Goal: Task Accomplishment & Management: Complete application form

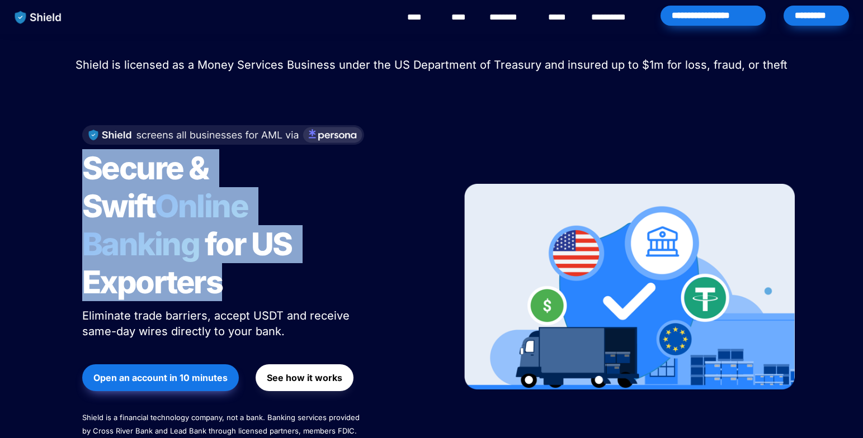
drag, startPoint x: 91, startPoint y: 163, endPoint x: 337, endPoint y: 240, distance: 257.1
click at [337, 240] on h1 "Secure & Swift Online Banking for US Exporters" at bounding box center [222, 225] width 280 height 161
drag, startPoint x: 262, startPoint y: 248, endPoint x: 74, endPoint y: 183, distance: 198.5
click at [74, 183] on div "Secure & Swift Online Banking for US Exporters Eliminate trade barriers, accept…" at bounding box center [258, 287] width 380 height 346
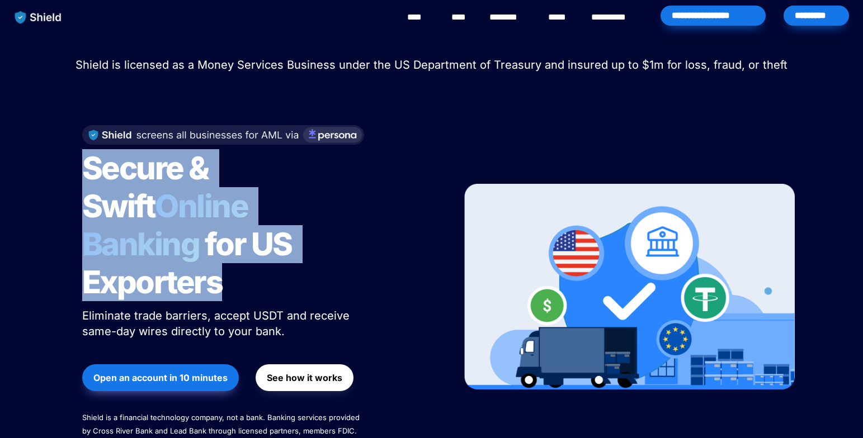
click at [74, 183] on div "Secure & Swift Online Banking for US Exporters Eliminate trade barriers, accept…" at bounding box center [258, 287] width 380 height 346
drag, startPoint x: 91, startPoint y: 172, endPoint x: 305, endPoint y: 264, distance: 232.6
click at [305, 264] on h1 "Secure & Swift Online Banking for US Exporters" at bounding box center [222, 225] width 280 height 161
click at [297, 262] on h1 "Secure & Swift Online Banking for US Exporters" at bounding box center [222, 225] width 280 height 161
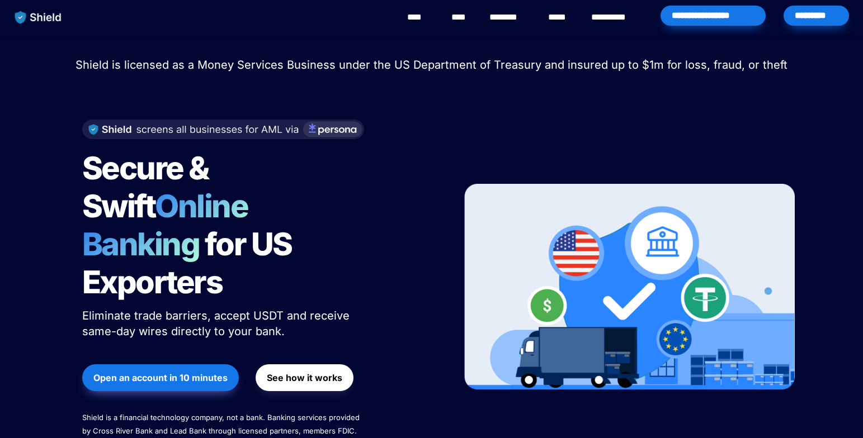
click at [344, 129] on img at bounding box center [223, 130] width 282 height 20
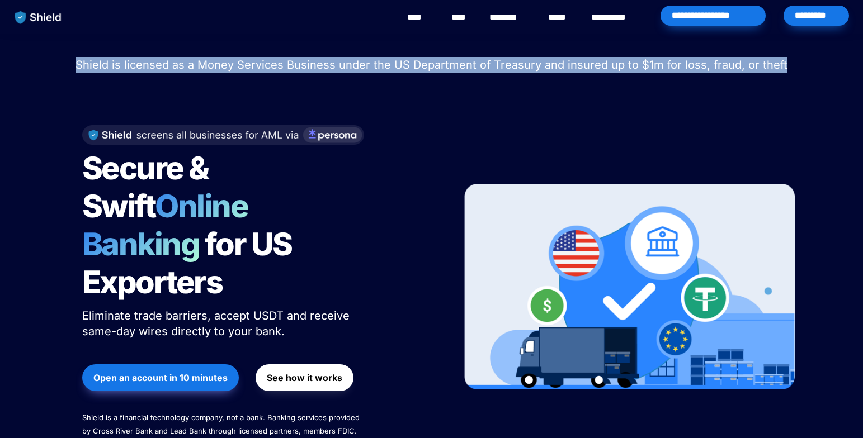
drag, startPoint x: 67, startPoint y: 62, endPoint x: 787, endPoint y: 61, distance: 720.6
click at [787, 61] on p "Shield is licensed as a Money Services Business under the US Department of Trea…" at bounding box center [431, 65] width 835 height 20
drag, startPoint x: 782, startPoint y: 63, endPoint x: 83, endPoint y: 59, distance: 698.8
click at [83, 59] on p "Shield is licensed as a Money Services Business under the US Department of Trea…" at bounding box center [431, 65] width 835 height 20
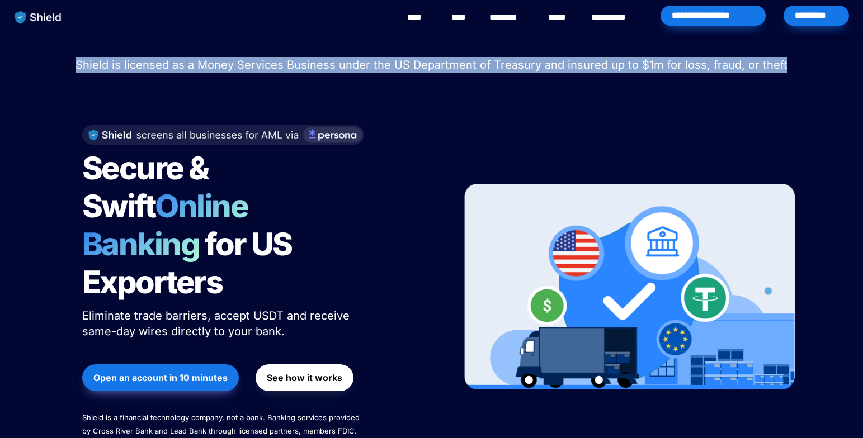
click at [83, 59] on span "Shield is licensed as a Money Services Business under the US Department of Trea…" at bounding box center [431, 64] width 712 height 13
drag, startPoint x: 83, startPoint y: 61, endPoint x: 799, endPoint y: 71, distance: 715.7
click at [799, 71] on p "Shield is licensed as a Money Services Business under the US Department of Trea…" at bounding box center [431, 65] width 835 height 20
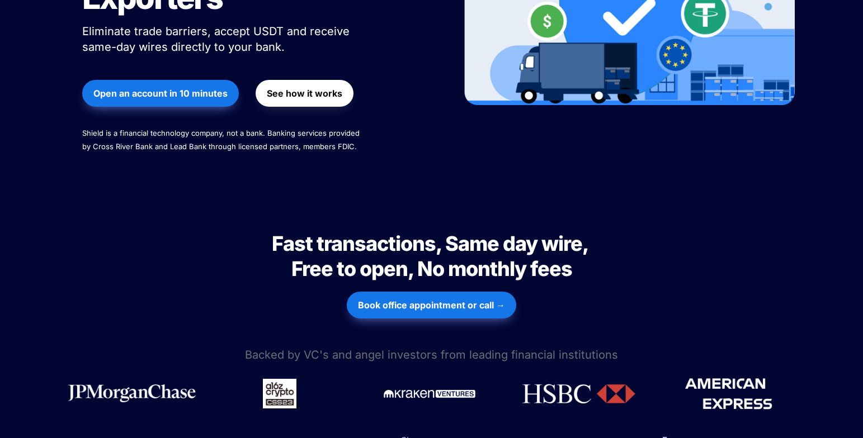
scroll to position [391, 0]
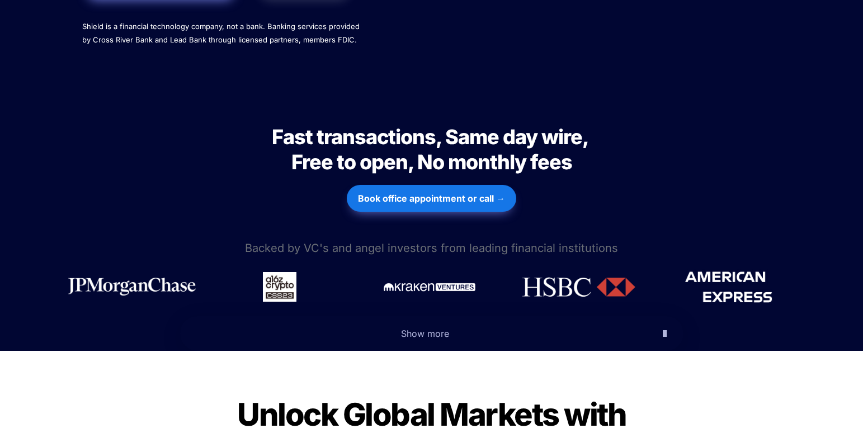
drag, startPoint x: 670, startPoint y: 301, endPoint x: 664, endPoint y: 299, distance: 6.4
click at [666, 316] on button "Show more" at bounding box center [431, 333] width 503 height 35
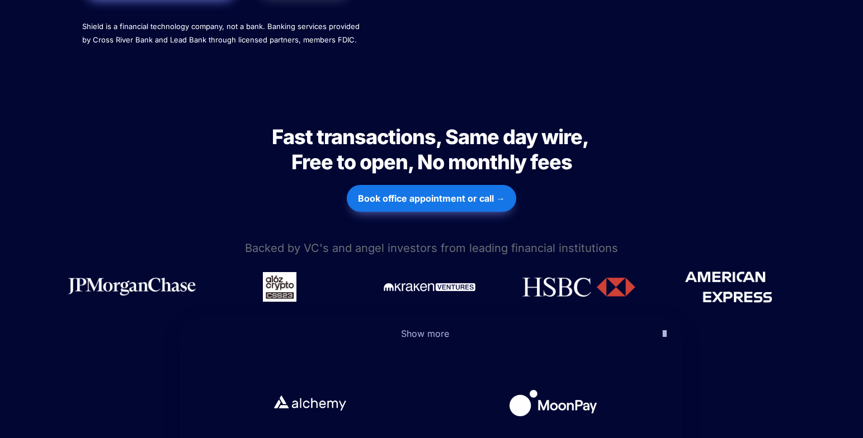
click at [664, 327] on icon "button" at bounding box center [664, 333] width 4 height 13
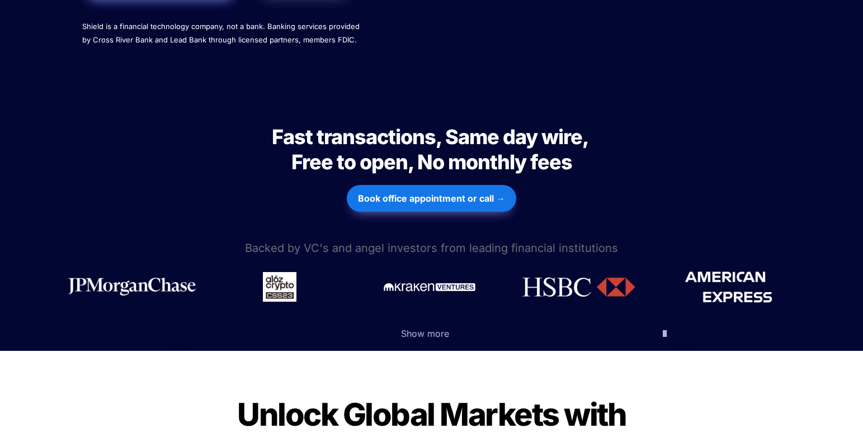
click at [662, 327] on icon "button" at bounding box center [664, 333] width 4 height 13
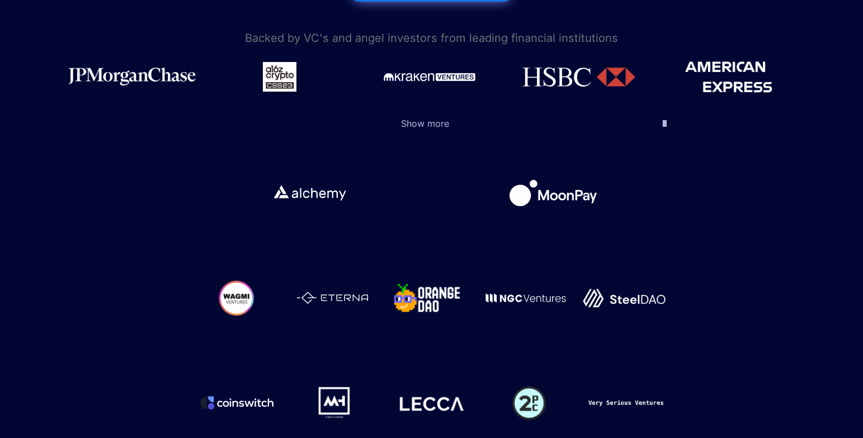
scroll to position [615, 0]
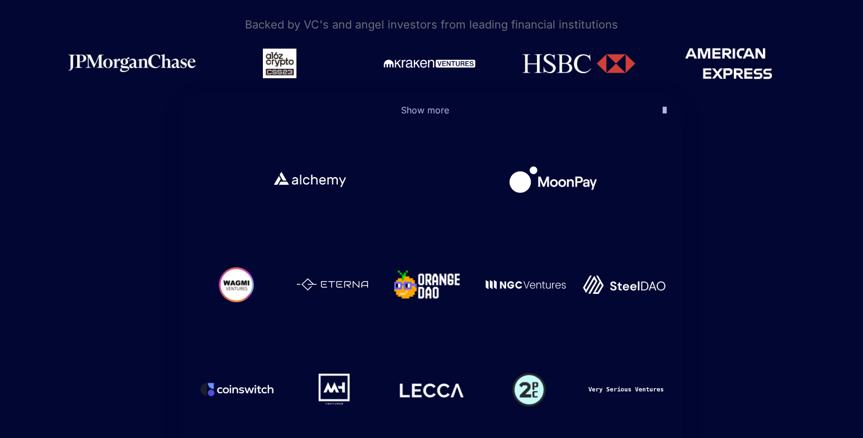
click at [662, 103] on icon "button" at bounding box center [664, 109] width 4 height 13
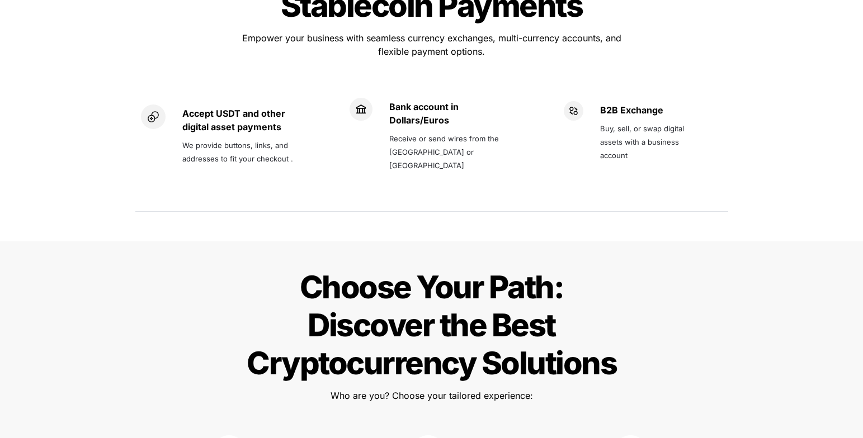
scroll to position [1062, 0]
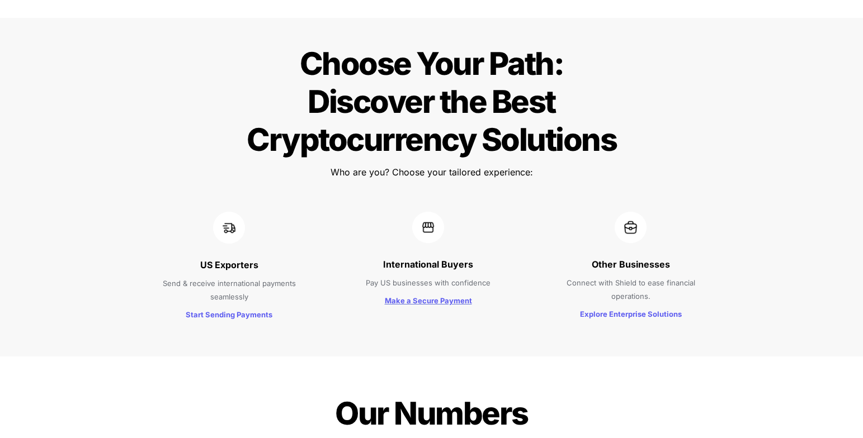
click at [440, 296] on strong "Make a Secure Payment" at bounding box center [428, 300] width 87 height 9
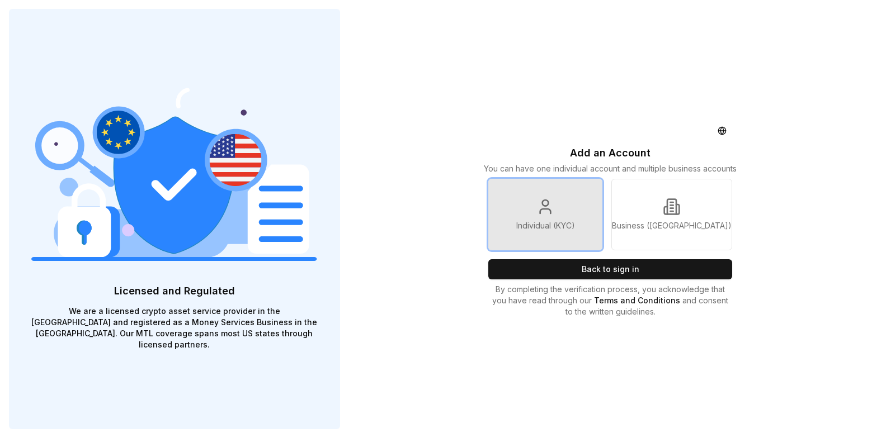
click at [515, 219] on link "Individual (KYC)" at bounding box center [545, 215] width 114 height 72
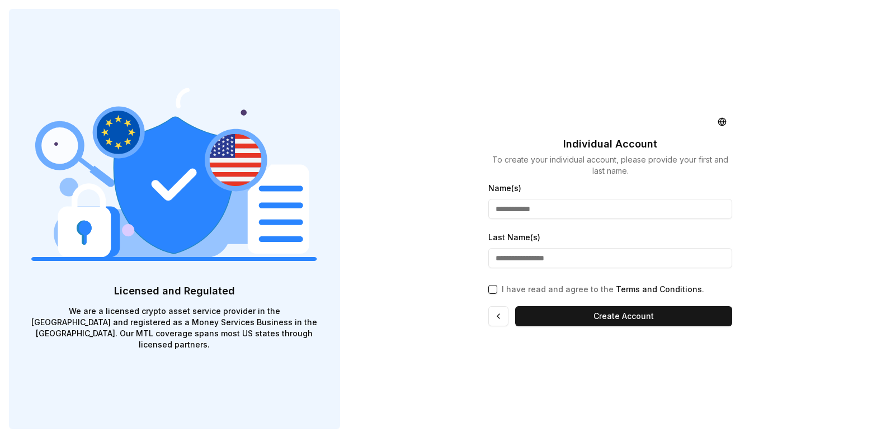
click at [547, 211] on input "Name(s)" at bounding box center [610, 209] width 244 height 20
type input "*****"
type input "**********"
click at [495, 282] on div "I have read and agree to the Terms and Conditions ." at bounding box center [610, 288] width 244 height 16
click at [500, 288] on div "I have read and agree to the Terms and Conditions ." at bounding box center [610, 288] width 244 height 16
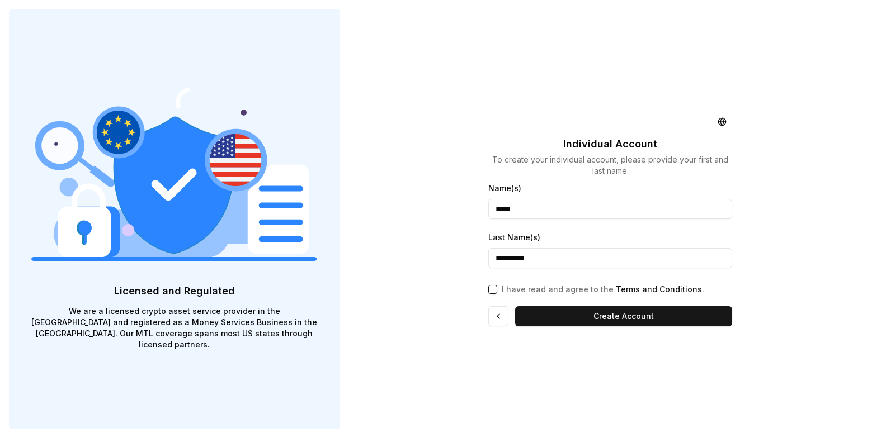
click at [495, 290] on button "I have read and agree to the Terms and Conditions ." at bounding box center [492, 289] width 9 height 9
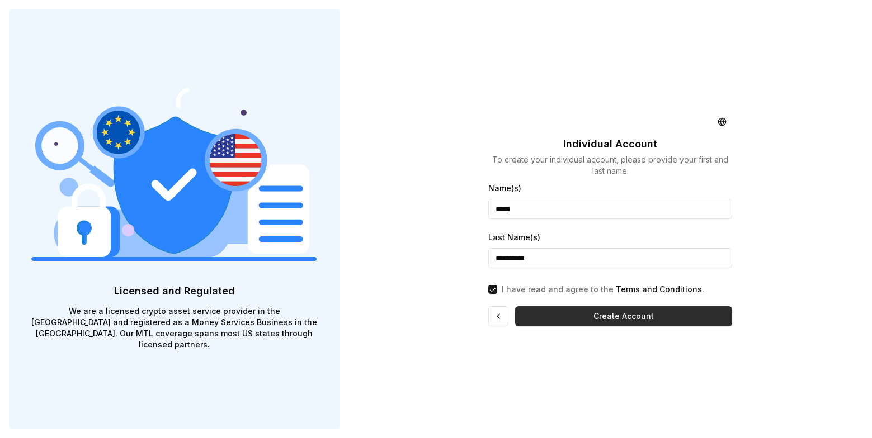
click at [605, 319] on button "Create Account" at bounding box center [623, 316] width 217 height 20
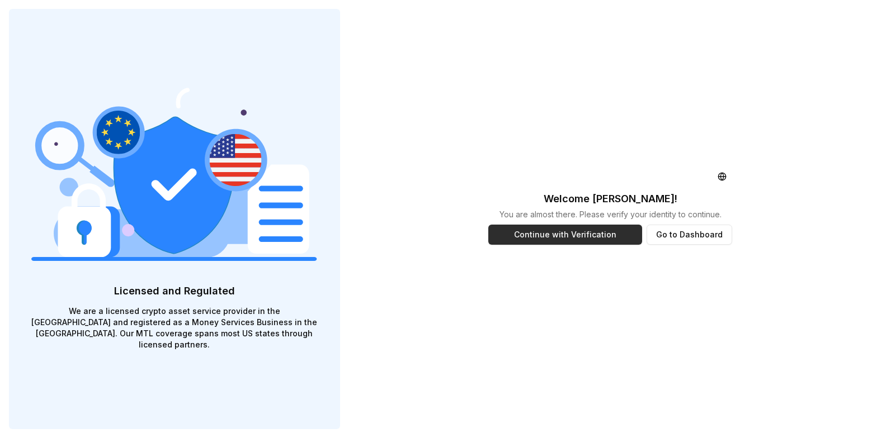
click at [599, 231] on button "Continue with Verification" at bounding box center [565, 235] width 154 height 20
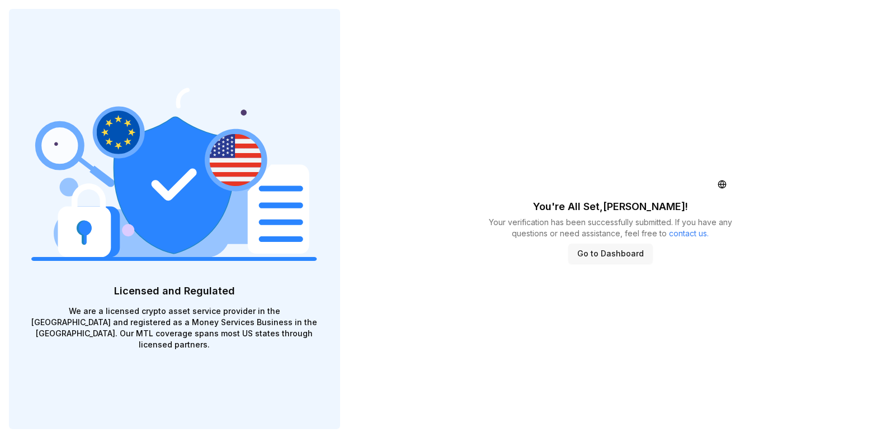
click at [603, 250] on button "Go to Dashboard" at bounding box center [610, 254] width 84 height 20
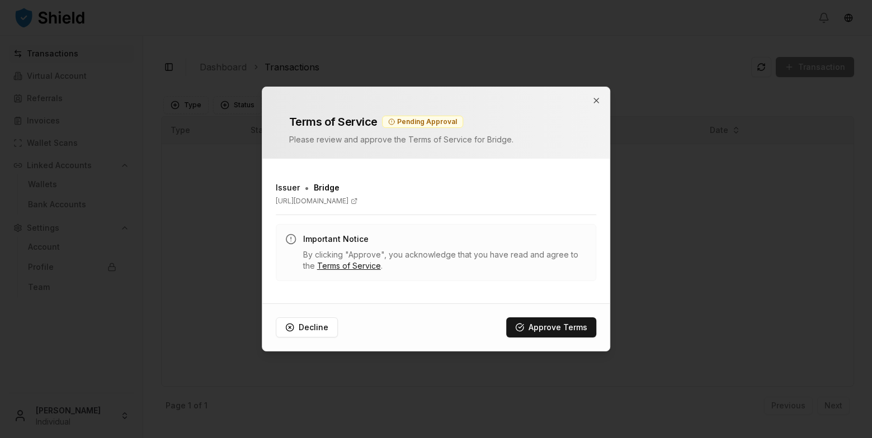
click at [605, 356] on div at bounding box center [436, 219] width 872 height 438
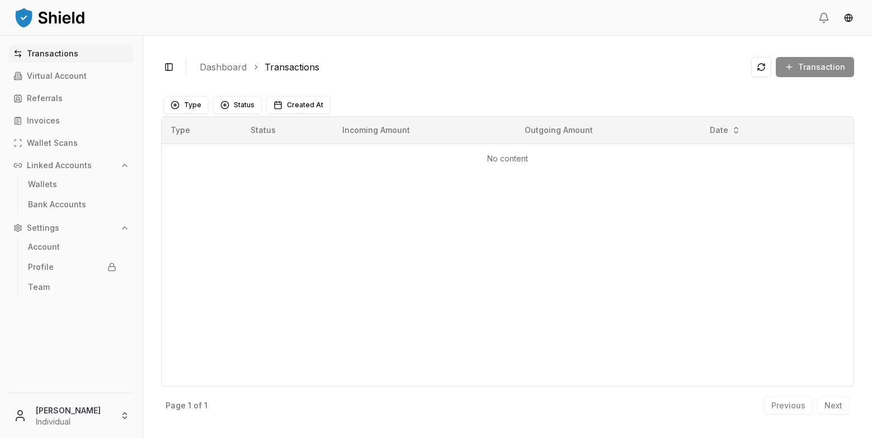
click at [812, 68] on div "Transaction" at bounding box center [802, 67] width 103 height 20
click at [553, 155] on p "No content" at bounding box center [508, 158] width 674 height 11
click at [50, 181] on p "Wallets" at bounding box center [42, 185] width 29 height 8
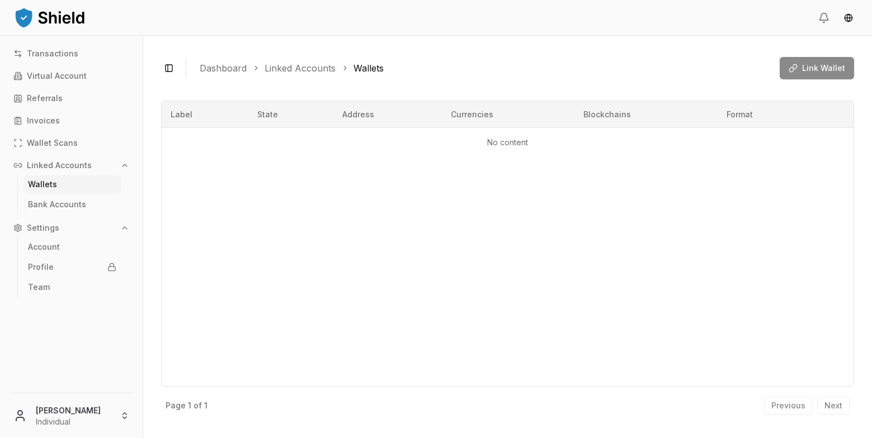
click at [801, 63] on div "Link Wallet" at bounding box center [816, 68] width 74 height 22
click at [67, 287] on link "Team" at bounding box center [71, 287] width 97 height 18
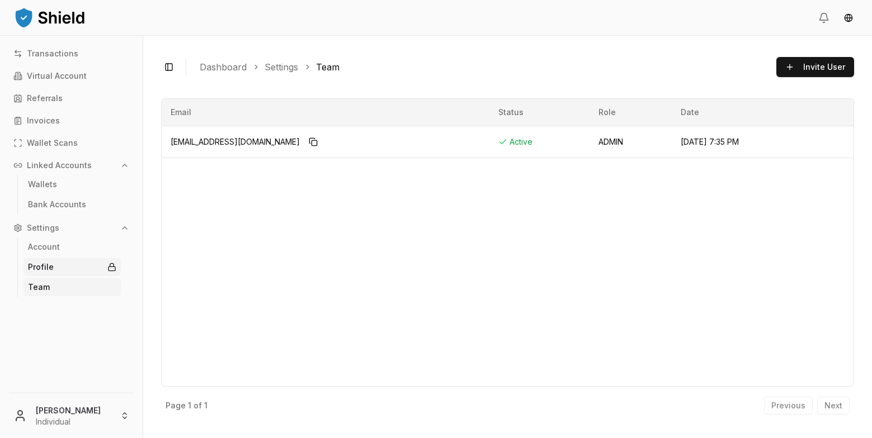
click at [63, 269] on link "Profile" at bounding box center [71, 267] width 97 height 18
click at [56, 249] on p "Account" at bounding box center [44, 247] width 32 height 8
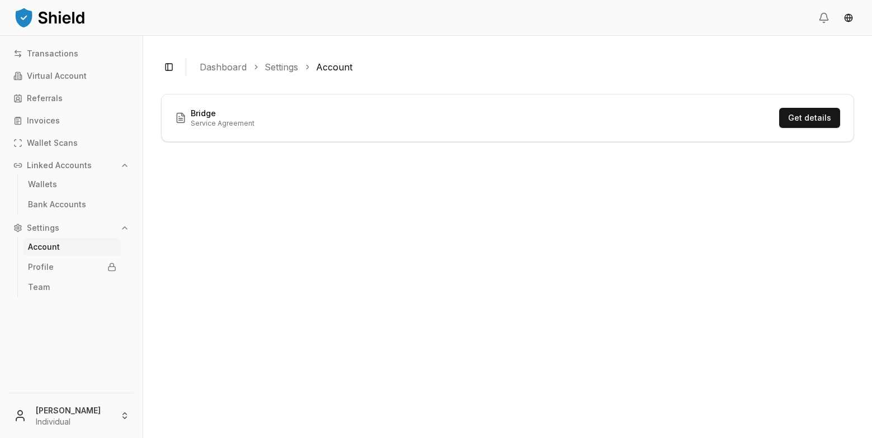
click at [717, 110] on div "Bridge Service Agreement Get details" at bounding box center [507, 118] width 665 height 20
click at [796, 118] on button "Get details" at bounding box center [809, 118] width 61 height 20
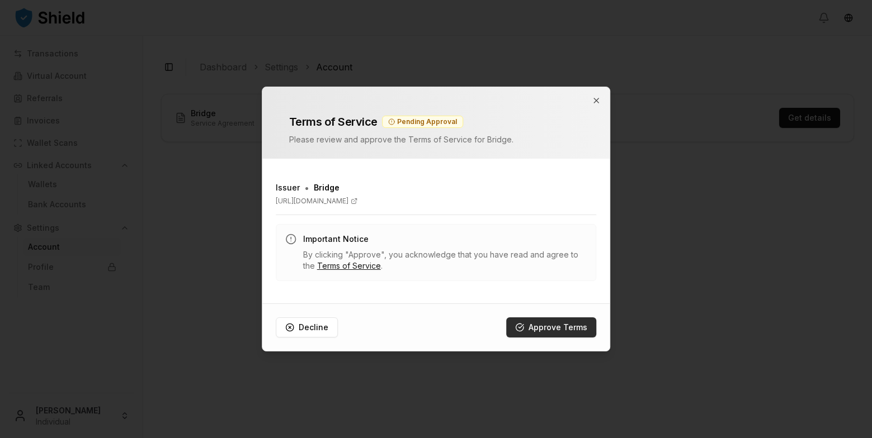
click at [539, 327] on button "Approve Terms" at bounding box center [551, 328] width 90 height 20
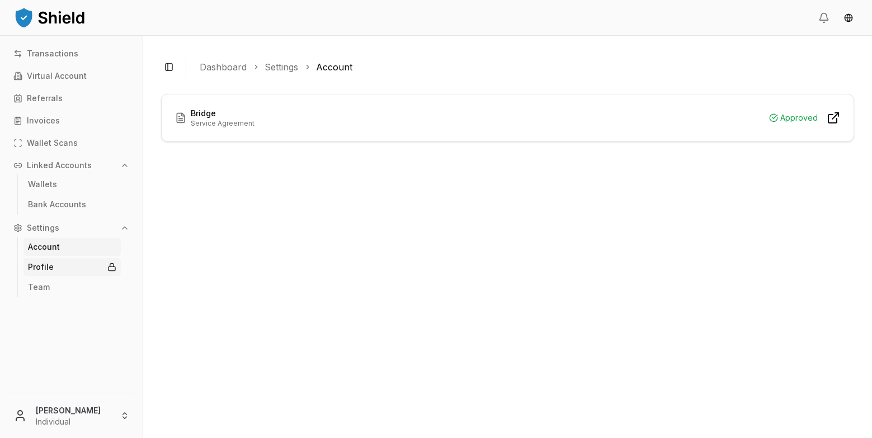
click at [51, 277] on ul "Team" at bounding box center [71, 287] width 109 height 20
click at [53, 272] on link "Profile" at bounding box center [71, 267] width 97 height 18
click at [63, 183] on link "Wallets" at bounding box center [71, 185] width 97 height 18
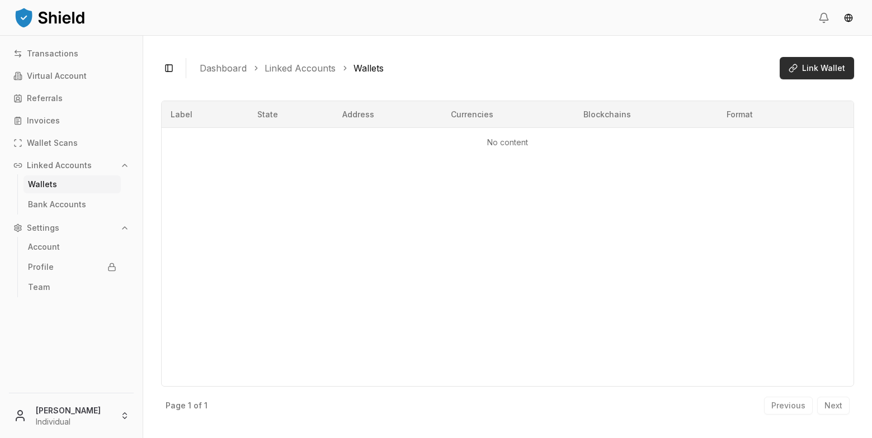
click at [815, 63] on span "Link Wallet" at bounding box center [823, 68] width 43 height 11
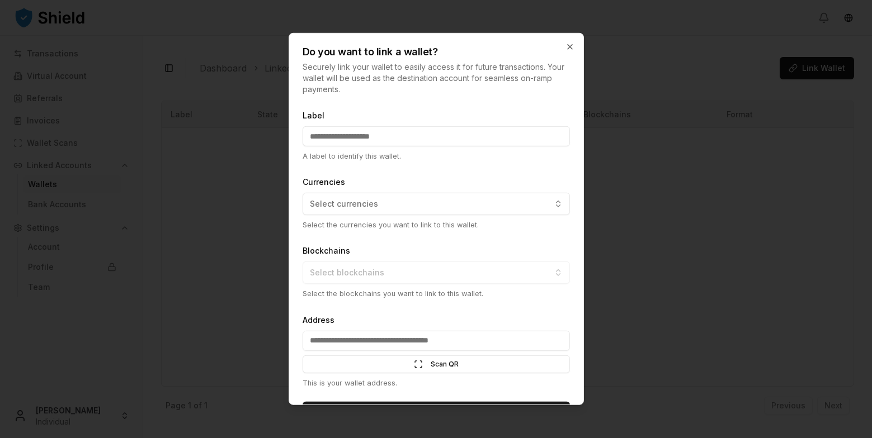
scroll to position [31, 0]
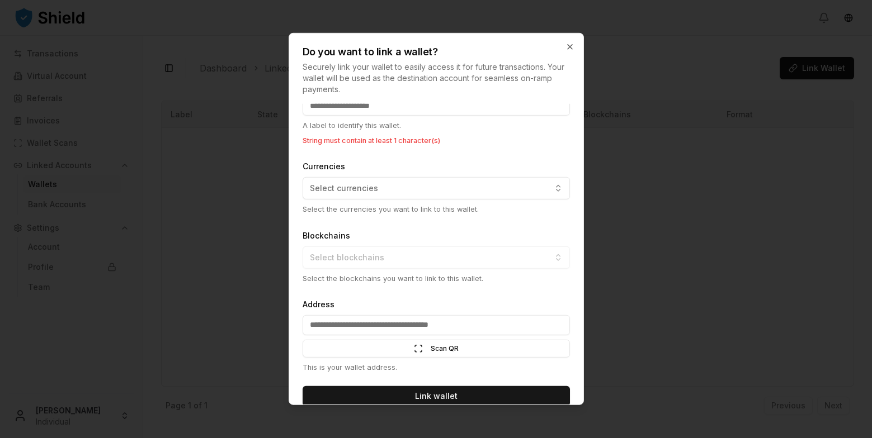
click at [427, 238] on div "Blockchains Select blockchains Select the blockchains you want to link to this …" at bounding box center [435, 255] width 267 height 55
click at [436, 267] on div "Blockchains Select blockchains Select the blockchains you want to link to this …" at bounding box center [435, 255] width 267 height 55
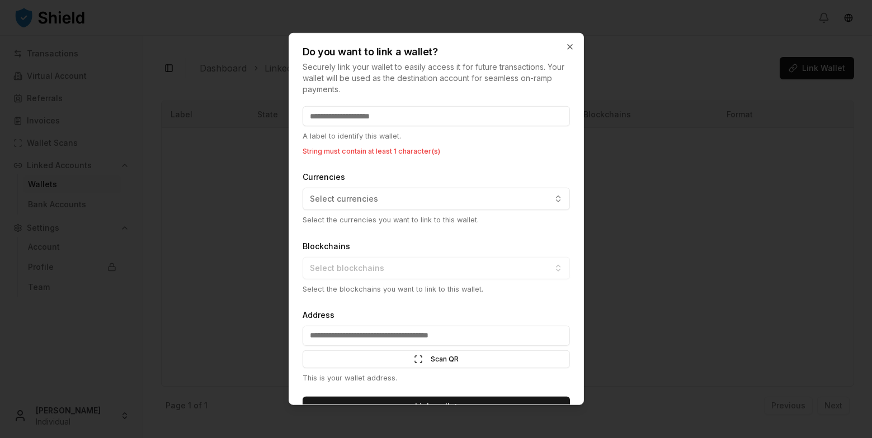
scroll to position [0, 0]
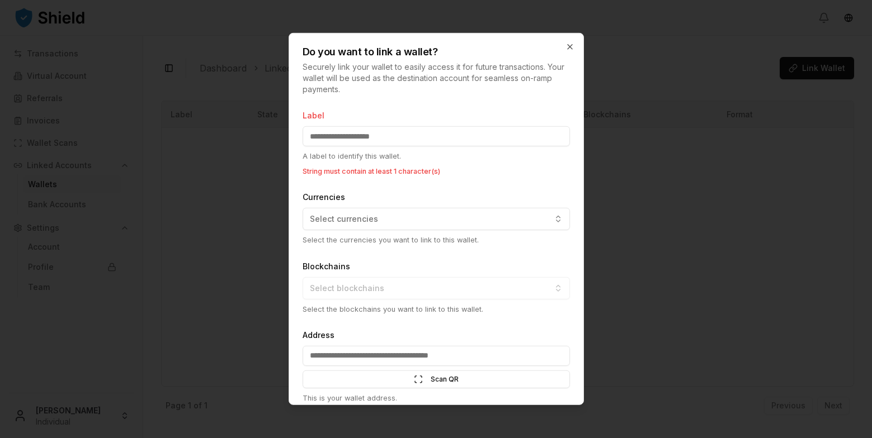
click at [377, 139] on input "Label" at bounding box center [435, 136] width 267 height 20
click at [436, 220] on button "Select currencies" at bounding box center [435, 219] width 267 height 22
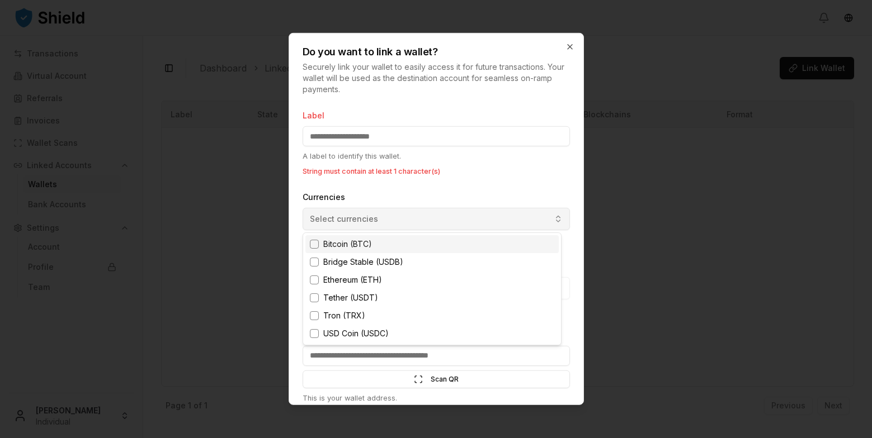
click at [436, 220] on div at bounding box center [436, 219] width 872 height 438
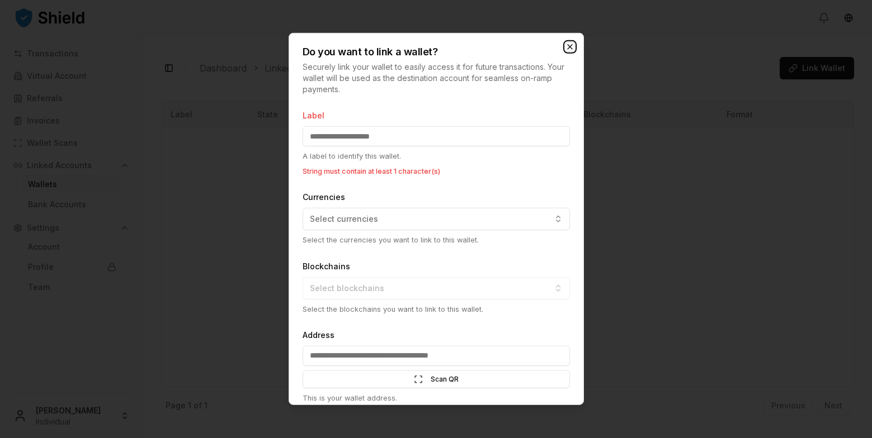
click at [569, 42] on icon "button" at bounding box center [569, 46] width 9 height 9
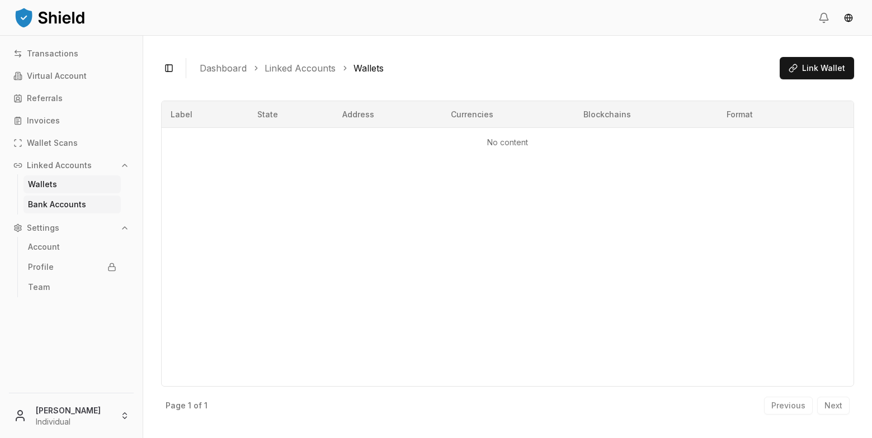
click at [70, 210] on link "Bank Accounts" at bounding box center [71, 205] width 97 height 18
click at [76, 187] on link "Wallets" at bounding box center [71, 185] width 97 height 18
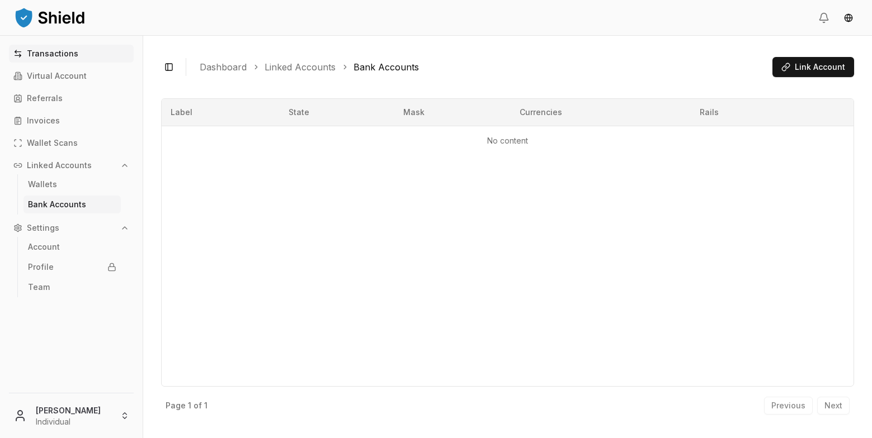
click at [86, 55] on link "Transactions" at bounding box center [71, 54] width 125 height 18
